Goal: Information Seeking & Learning: Learn about a topic

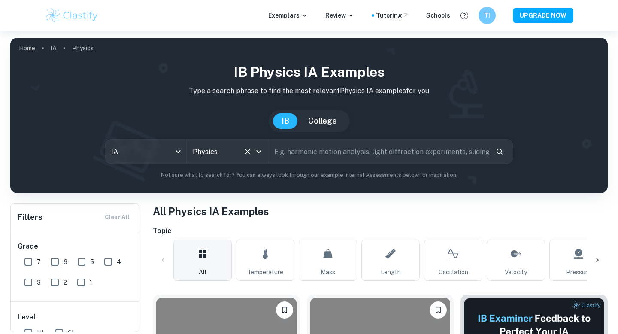
click at [233, 157] on input "Physics" at bounding box center [215, 151] width 49 height 16
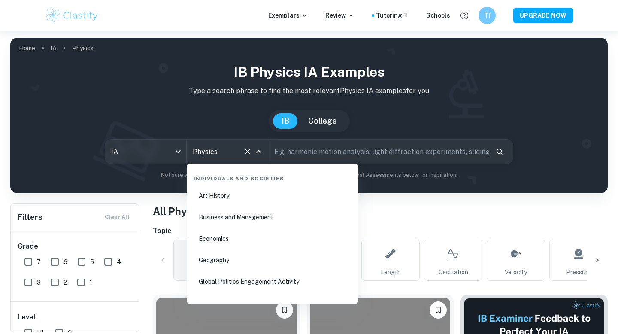
scroll to position [1041, 0]
click at [245, 239] on li "Economics" at bounding box center [272, 238] width 165 height 20
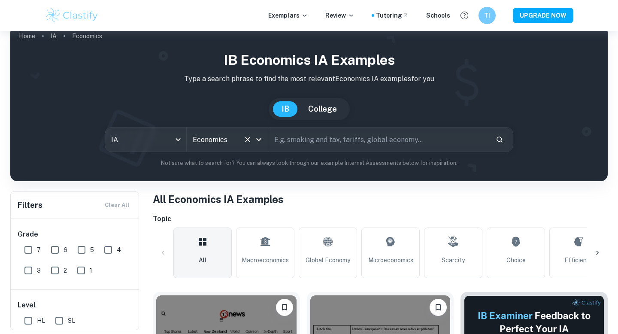
scroll to position [15, 0]
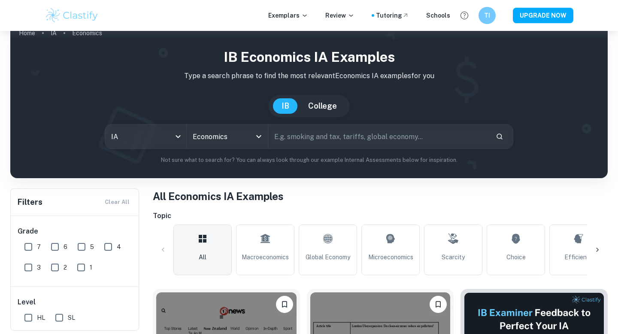
click at [347, 143] on input "text" at bounding box center [378, 136] width 221 height 24
click at [258, 254] on span "Macroeconomics" at bounding box center [265, 256] width 47 height 9
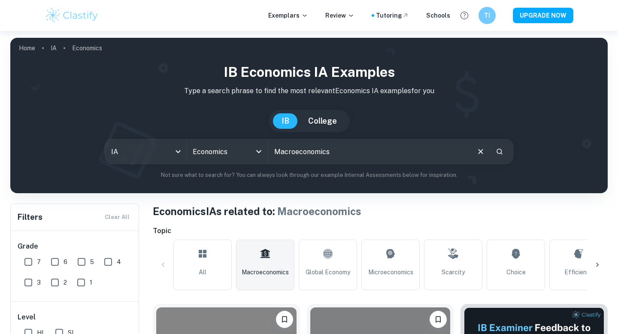
scroll to position [169, 0]
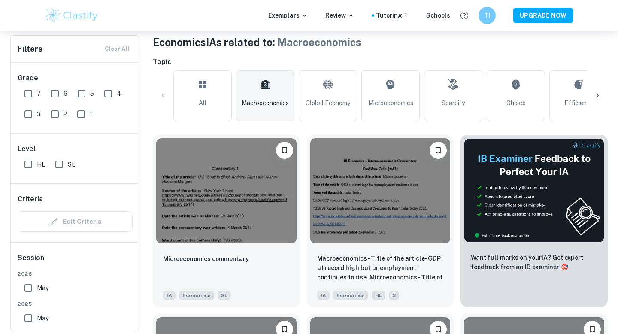
click at [24, 92] on input "7" at bounding box center [28, 93] width 17 height 17
checkbox input "true"
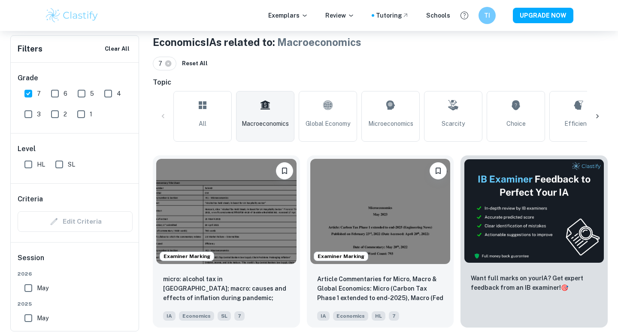
click at [63, 168] on input "SL" at bounding box center [59, 164] width 17 height 17
checkbox input "true"
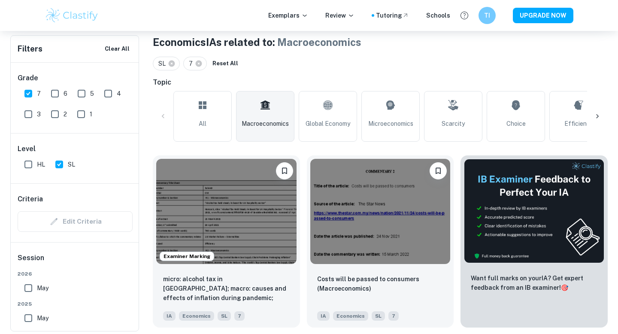
click at [29, 322] on input "May" at bounding box center [28, 317] width 17 height 17
checkbox input "true"
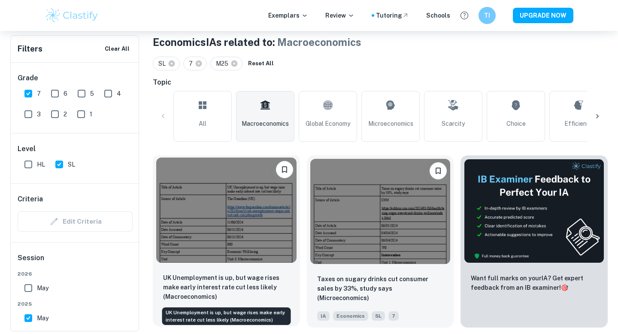
click at [233, 282] on p "UK Unemployment is up, but wage rises make early interest rate cut less likely …" at bounding box center [226, 287] width 127 height 28
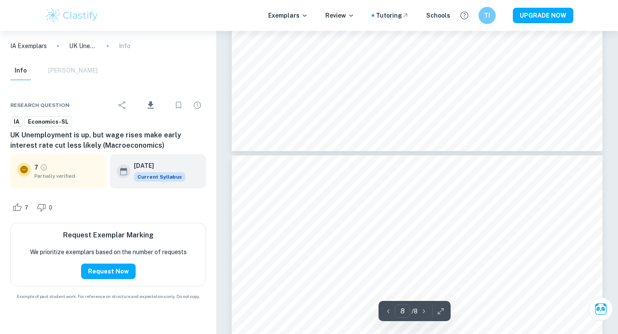
type input "7"
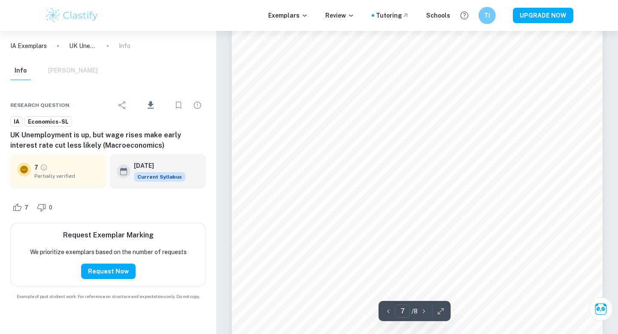
scroll to position [3508, 0]
